Goal: Task Accomplishment & Management: Manage account settings

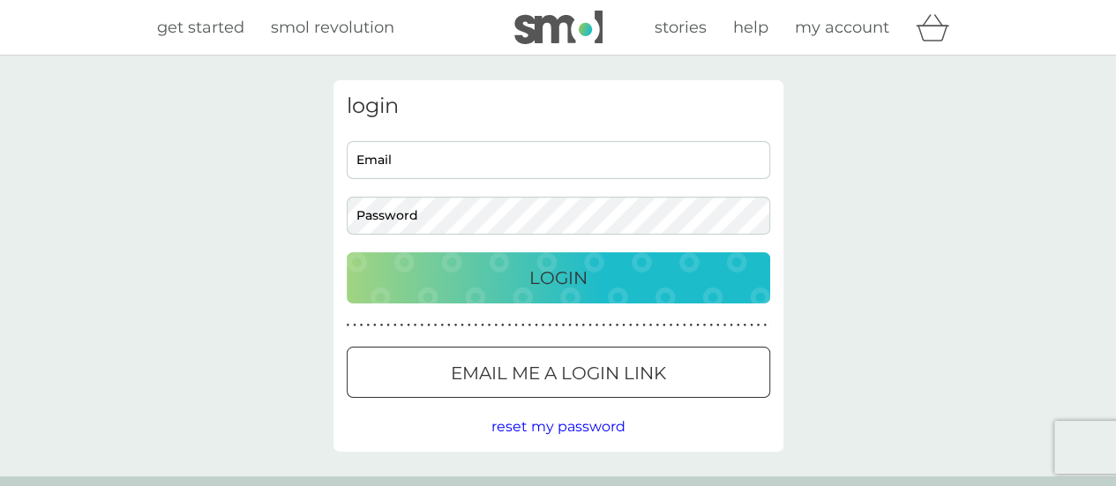
type input "[EMAIL_ADDRESS][DOMAIN_NAME]"
click at [536, 271] on p "Login" at bounding box center [558, 278] width 58 height 28
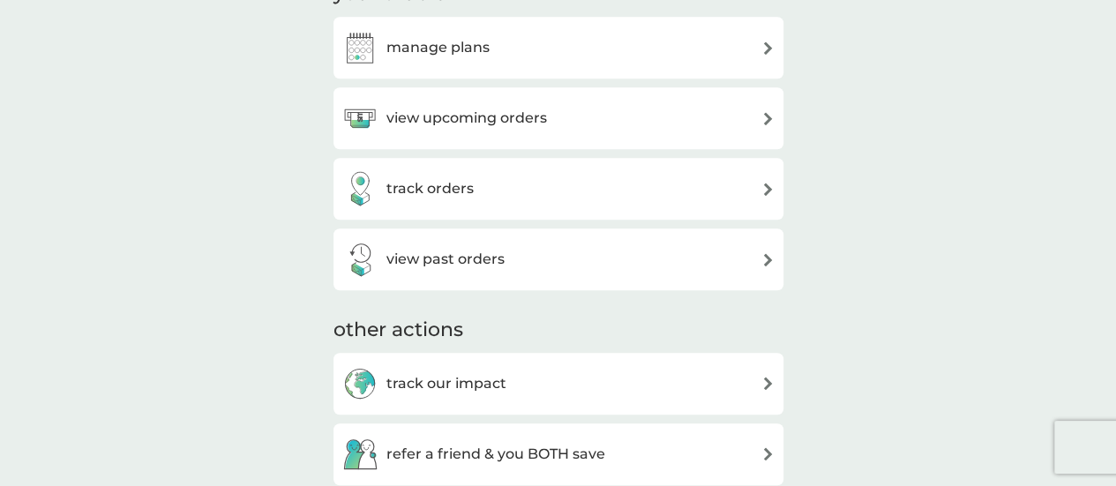
scroll to position [441, 0]
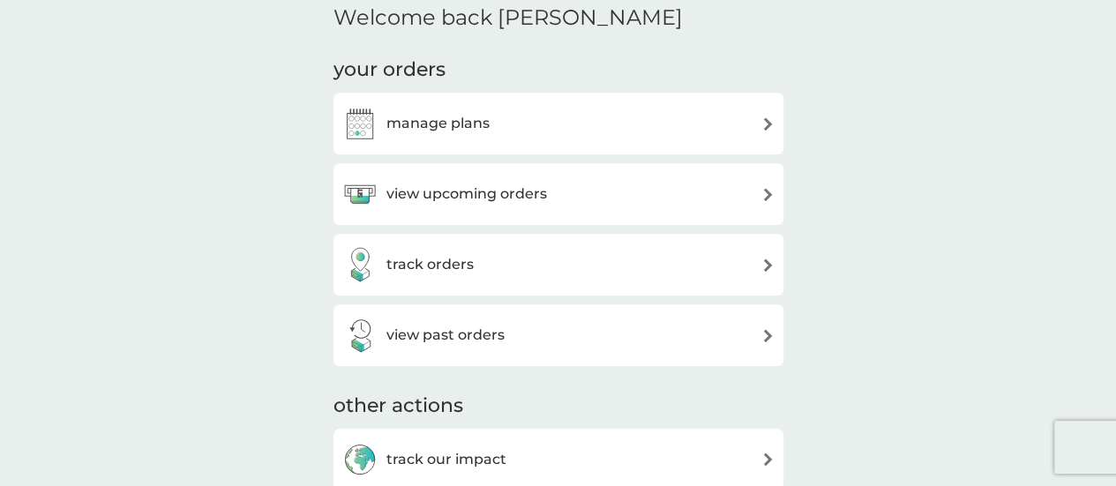
click at [767, 122] on img at bounding box center [767, 123] width 13 height 13
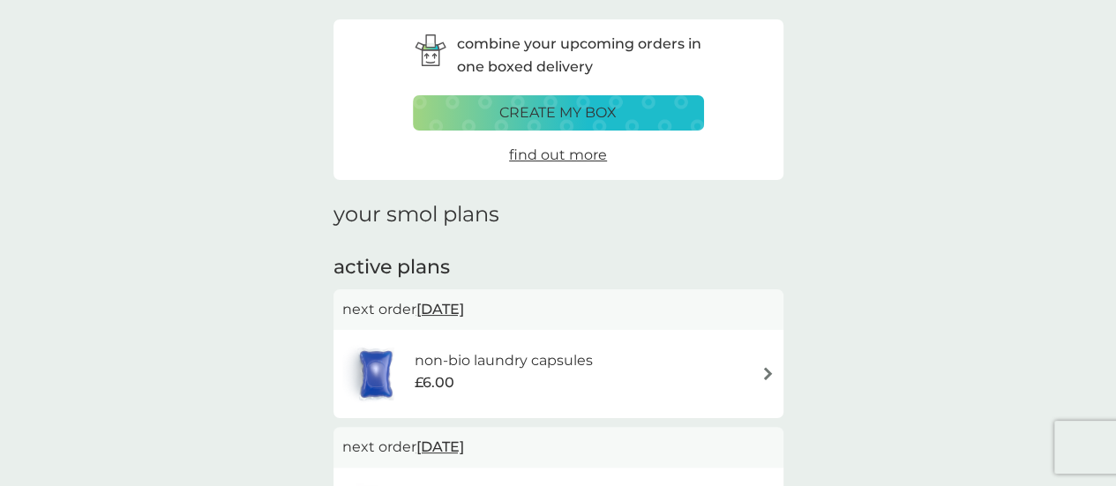
scroll to position [88, 0]
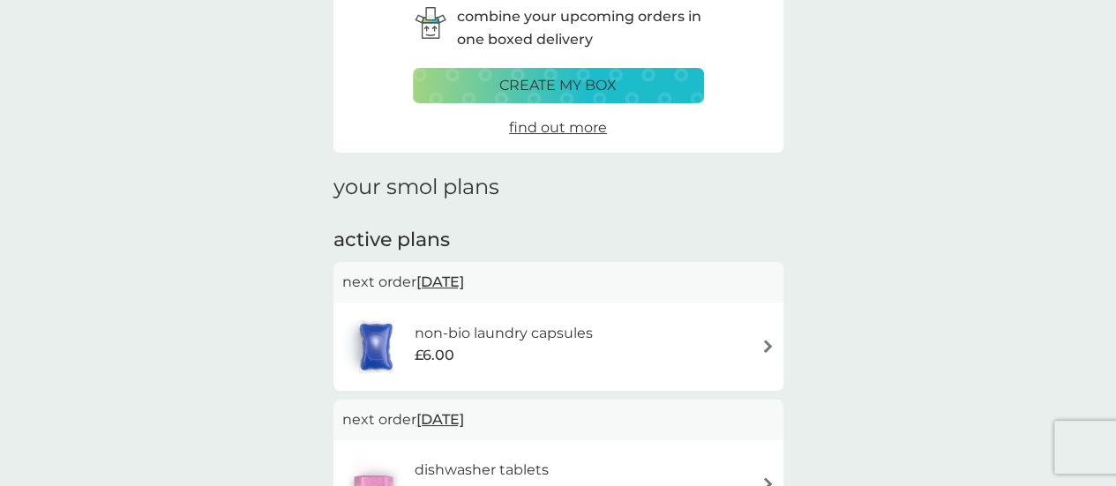
click at [769, 343] on img at bounding box center [767, 346] width 13 height 13
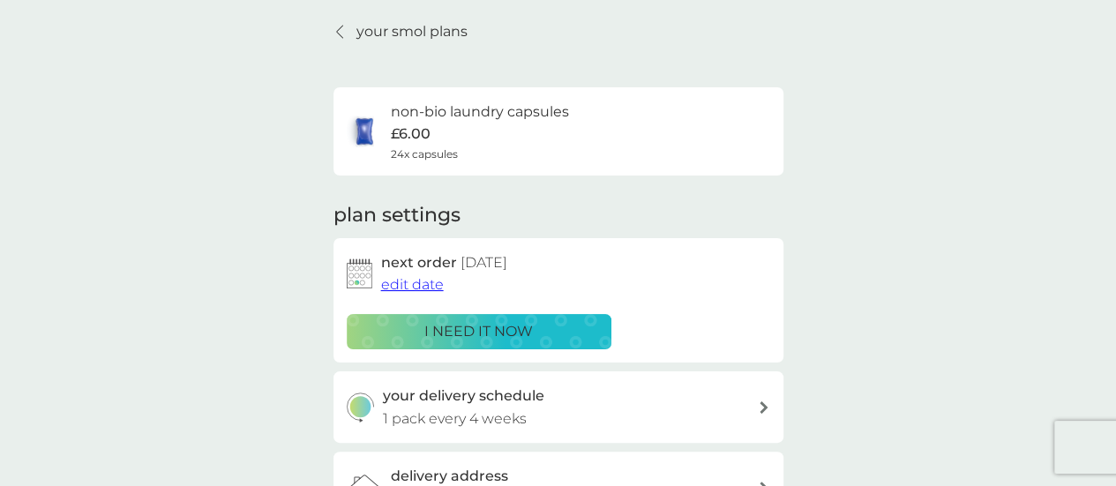
scroll to position [176, 0]
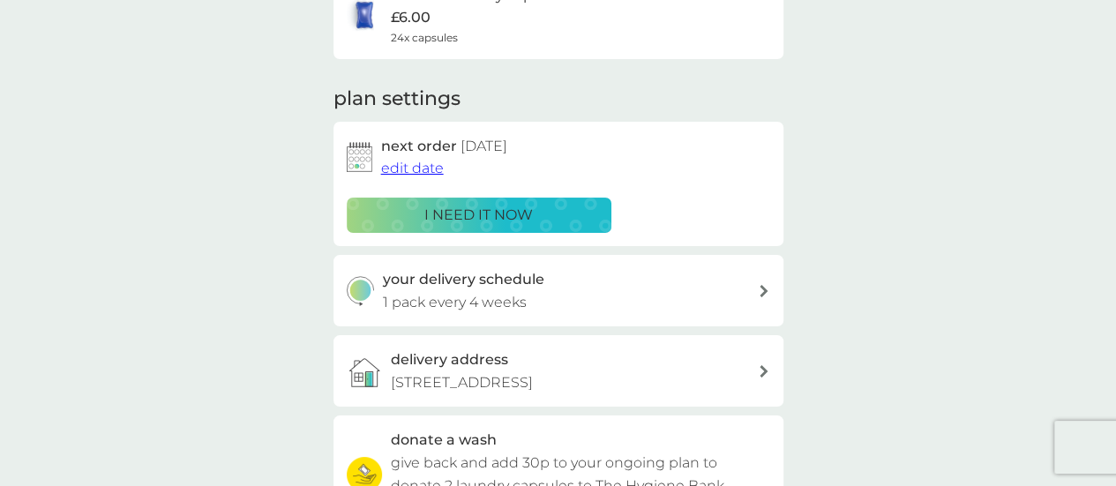
click at [413, 168] on span "edit date" at bounding box center [412, 168] width 63 height 17
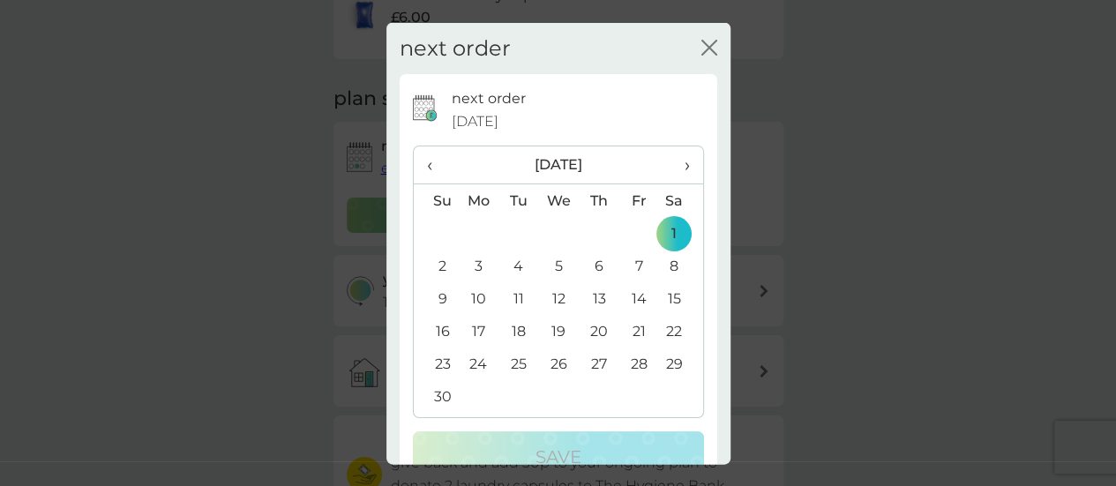
click at [428, 165] on span "‹" at bounding box center [436, 164] width 19 height 37
click at [441, 364] on td "26" at bounding box center [436, 363] width 45 height 33
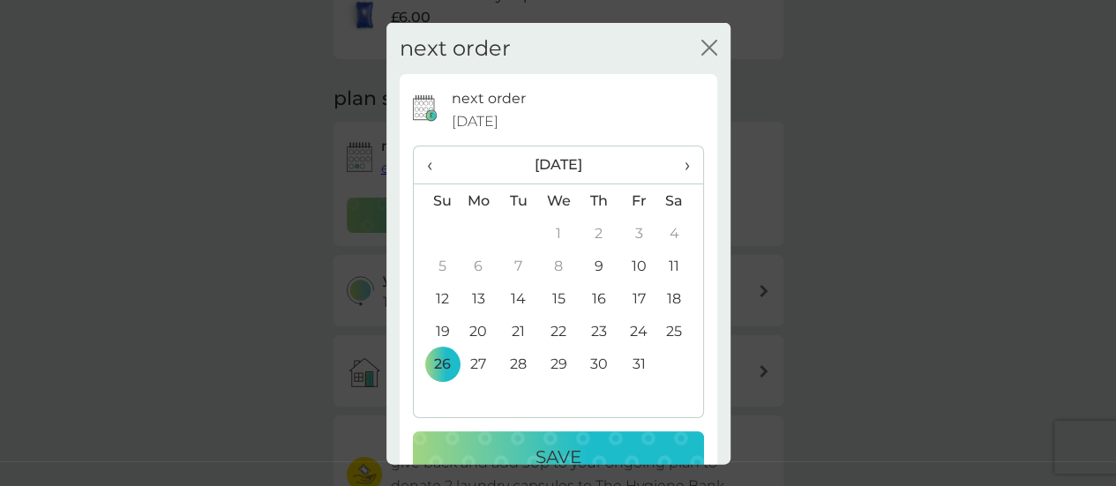
click at [573, 444] on p "Save" at bounding box center [558, 457] width 46 height 28
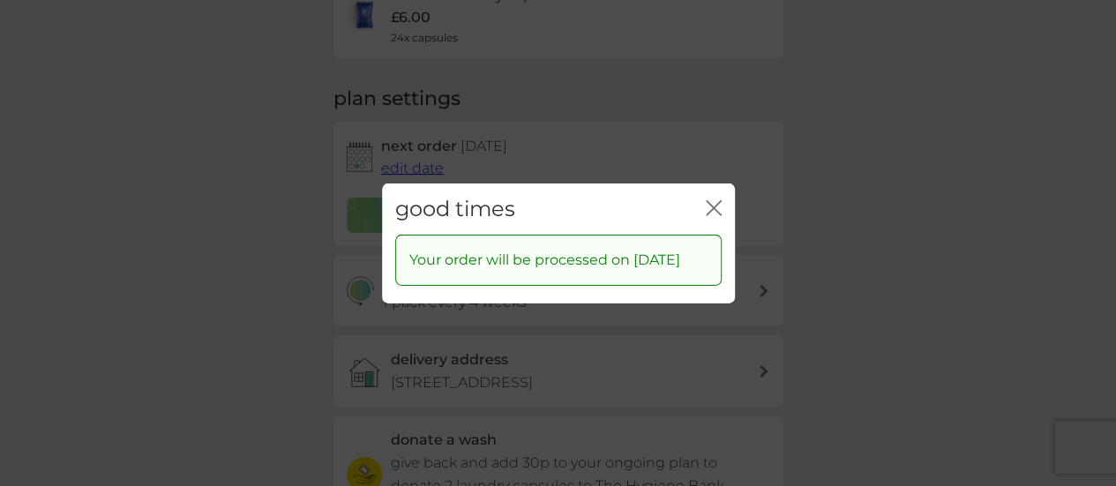
click at [712, 200] on icon "close" at bounding box center [709, 207] width 7 height 14
